Goal: Task Accomplishment & Management: Use online tool/utility

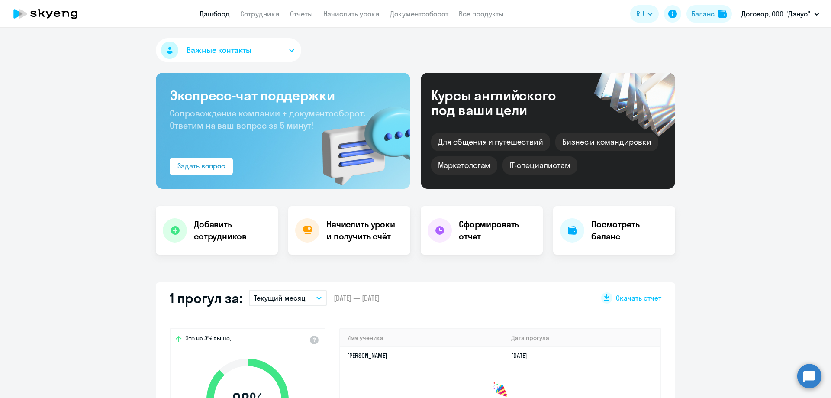
select select "30"
click at [363, 218] on h4 "Начислить уроки и получить счёт" at bounding box center [363, 230] width 75 height 24
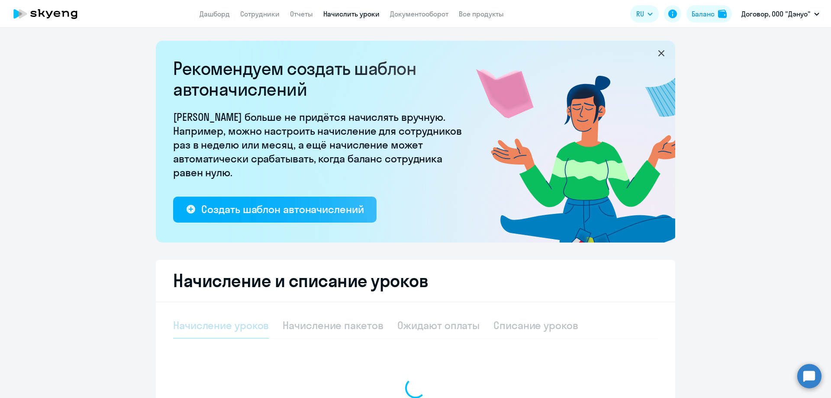
select select "10"
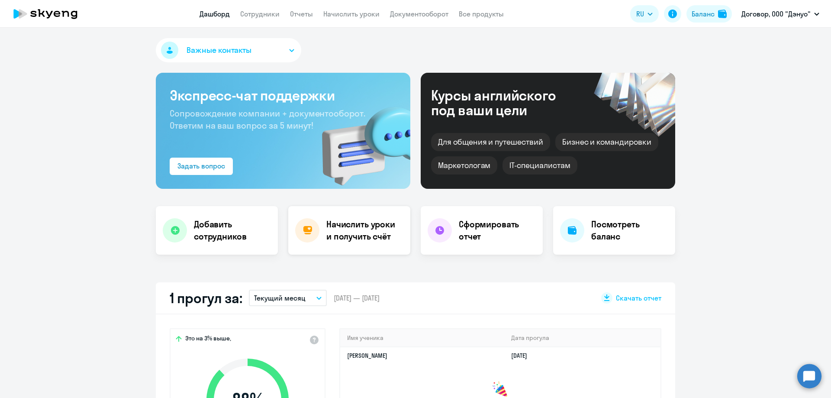
select select "30"
click at [345, 237] on h4 "Начислить уроки и получить счёт" at bounding box center [363, 230] width 75 height 24
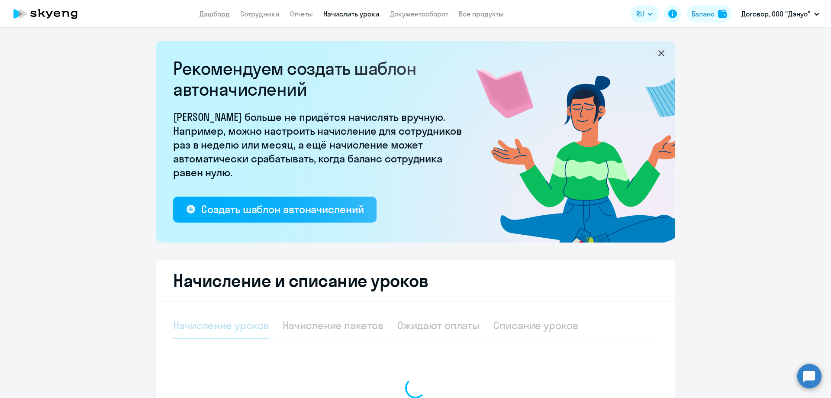
select select "10"
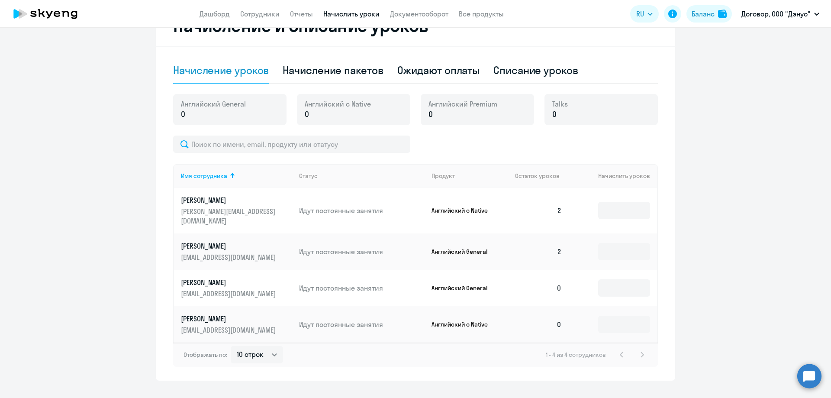
scroll to position [260, 0]
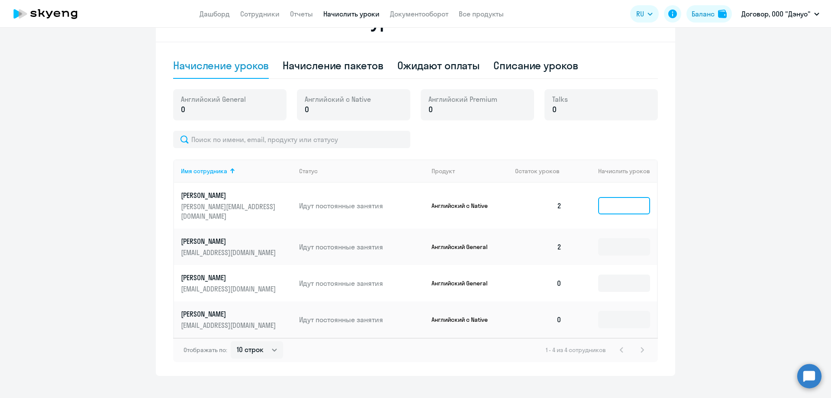
click at [603, 201] on input at bounding box center [624, 205] width 52 height 17
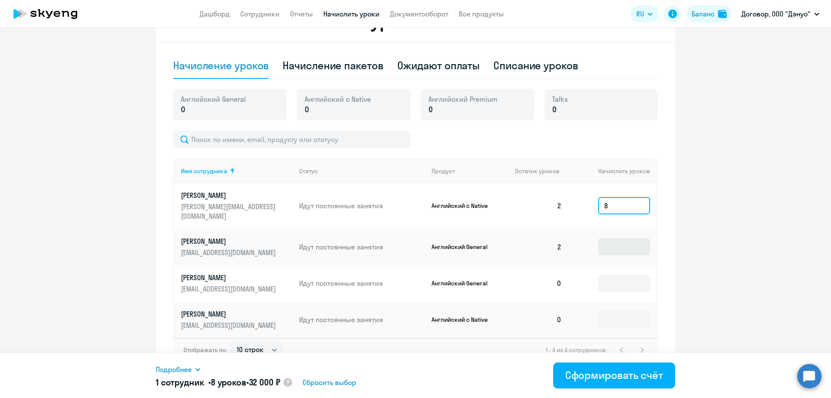
type input "8"
click at [620, 238] on input at bounding box center [624, 246] width 52 height 17
type input "8"
click at [630, 314] on input at bounding box center [624, 319] width 52 height 17
type input "8"
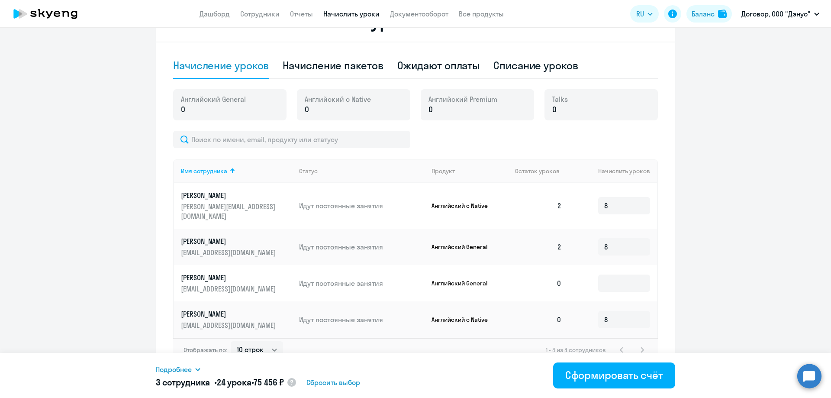
click at [699, 297] on ng-component "Рекомендуем создать шаблон автоначислений Уроки больше не придётся начислять вр…" at bounding box center [415, 78] width 831 height 595
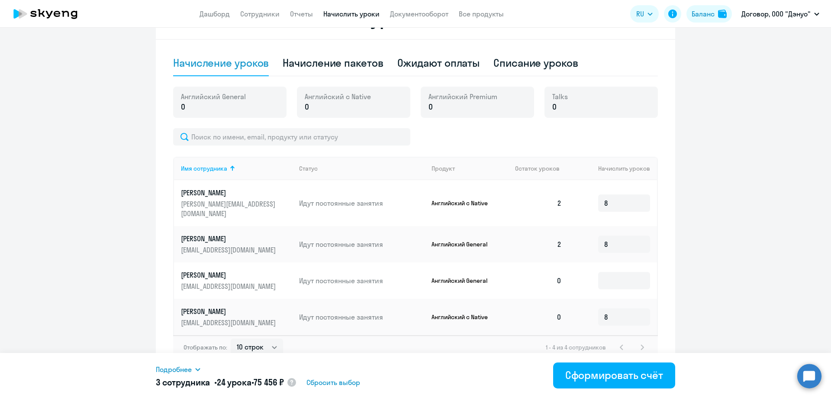
scroll to position [263, 0]
click at [588, 377] on div "Сформировать счёт" at bounding box center [615, 375] width 98 height 14
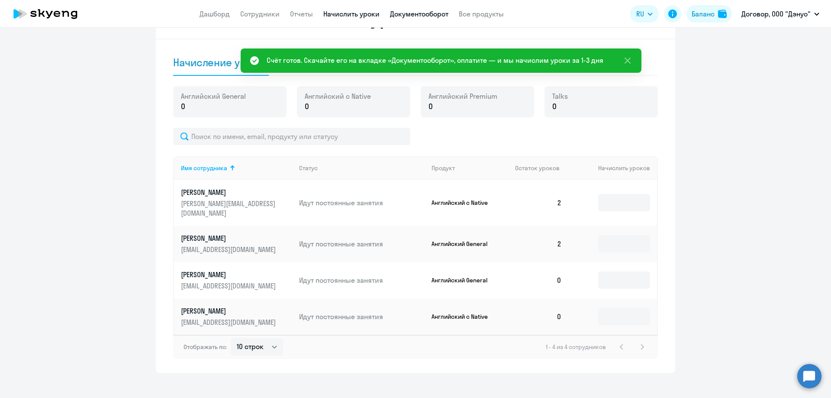
click at [410, 11] on link "Документооборот" at bounding box center [419, 14] width 58 height 9
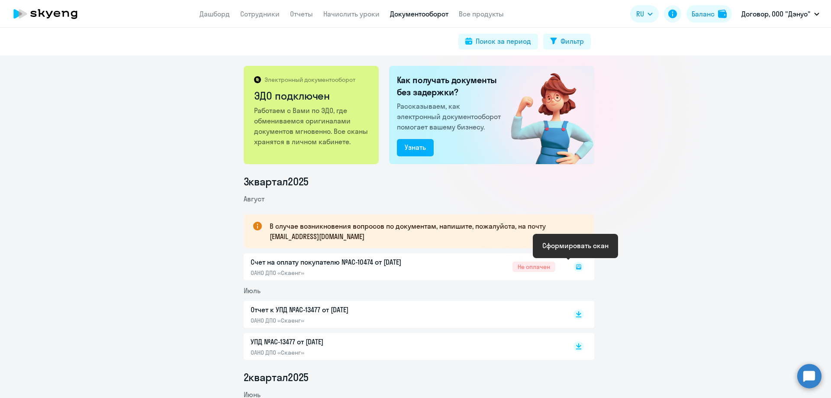
click at [577, 265] on icon at bounding box center [578, 266] width 5 height 5
click at [574, 266] on rect at bounding box center [579, 267] width 10 height 10
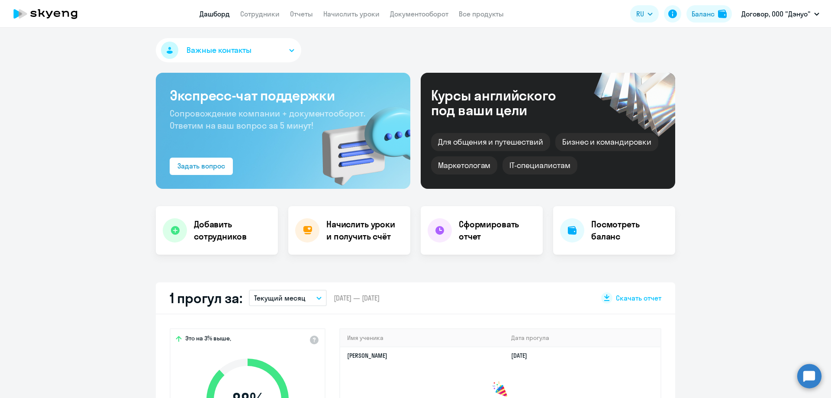
select select "30"
click at [374, 218] on h4 "Начислить уроки и получить счёт" at bounding box center [363, 230] width 75 height 24
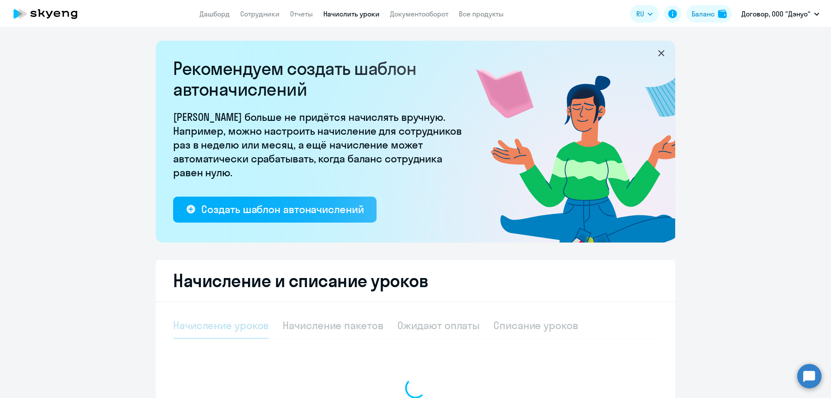
select select "10"
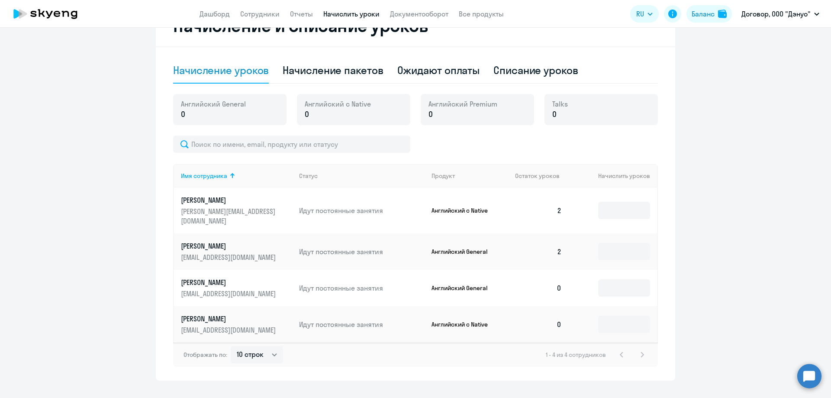
scroll to position [263, 0]
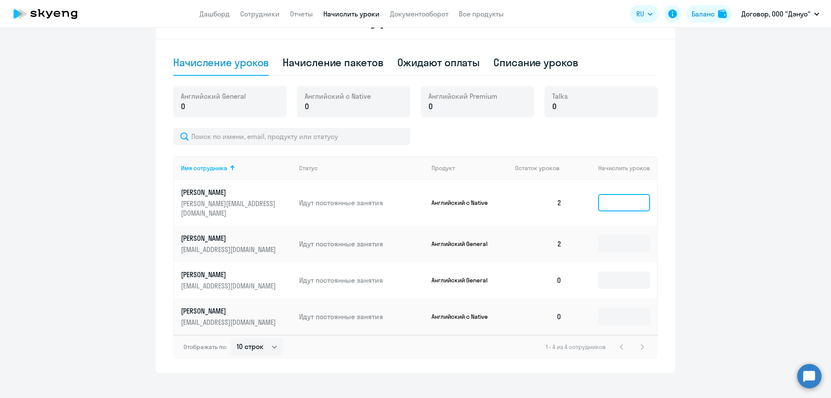
click at [613, 200] on input at bounding box center [624, 202] width 52 height 17
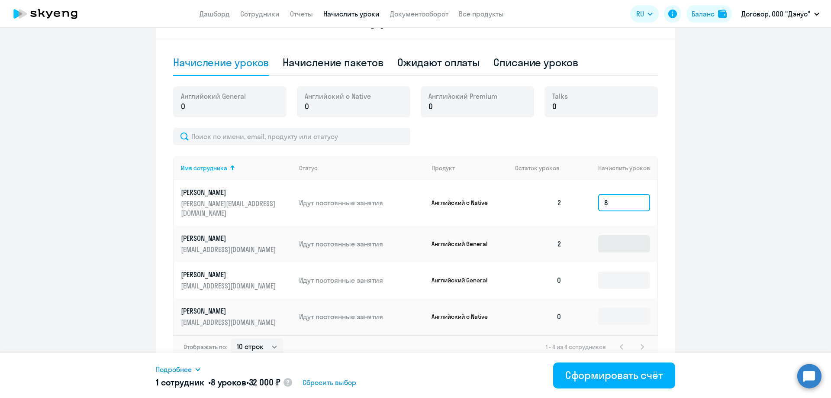
type input "8"
click at [619, 235] on input at bounding box center [624, 243] width 52 height 17
type input "8"
click at [626, 308] on input at bounding box center [624, 316] width 52 height 17
type input "8"
